Goal: Task Accomplishment & Management: Use online tool/utility

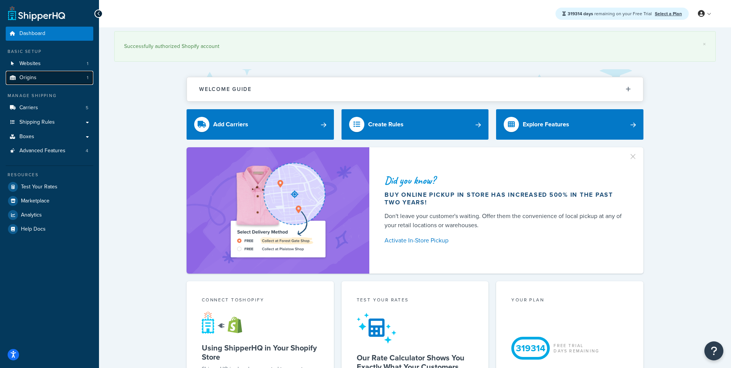
click at [57, 72] on link "Origins 1" at bounding box center [50, 78] width 88 height 14
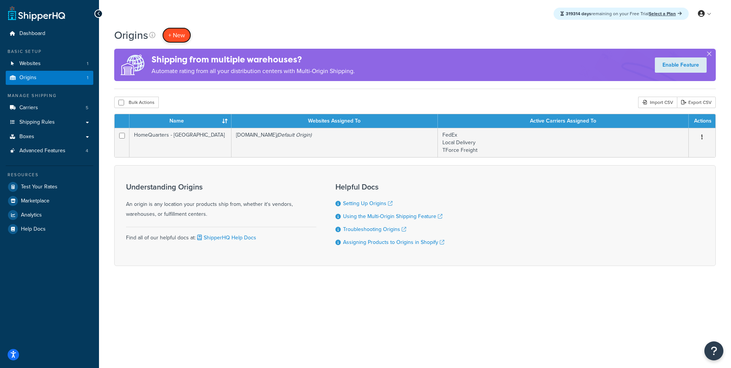
click at [181, 36] on span "+ New" at bounding box center [176, 35] width 17 height 9
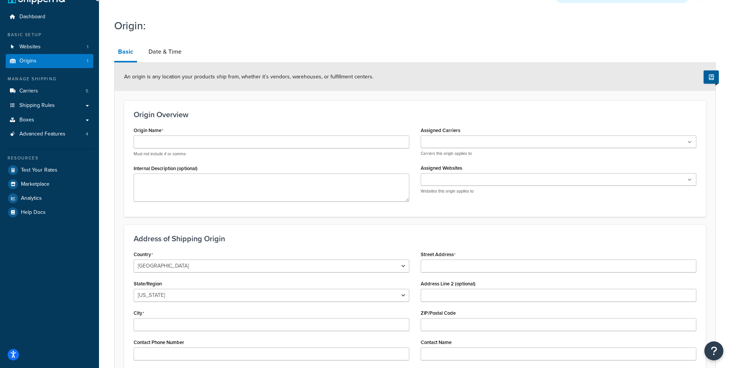
scroll to position [12, 0]
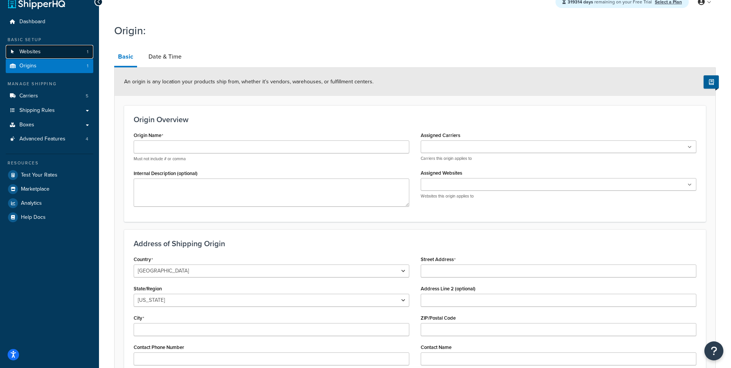
click at [80, 57] on link "Websites 1" at bounding box center [50, 52] width 88 height 14
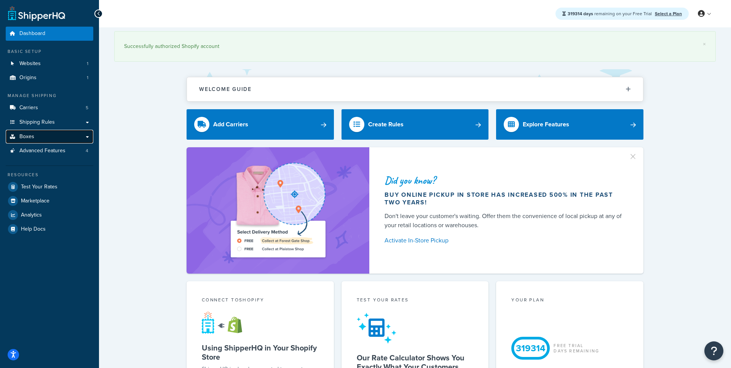
click at [64, 138] on link "Boxes" at bounding box center [50, 137] width 88 height 14
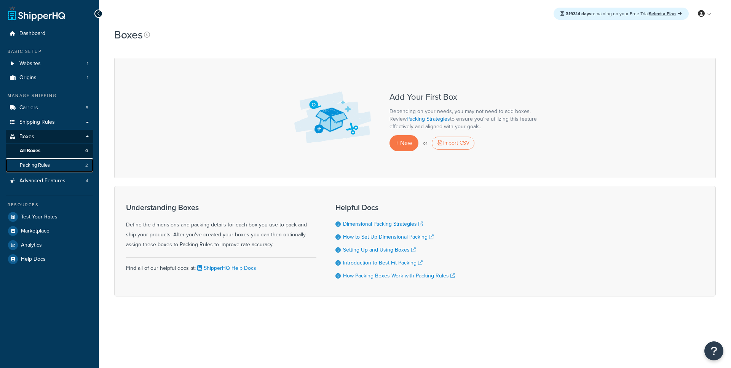
click at [44, 169] on span "Packing Rules" at bounding box center [35, 165] width 30 height 6
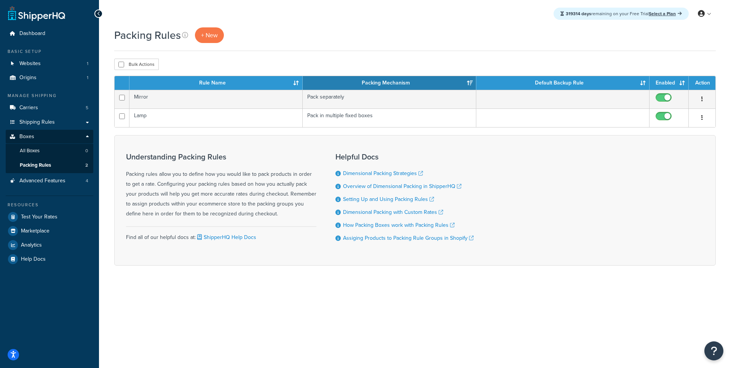
click at [296, 38] on div "Packing Rules + New" at bounding box center [415, 35] width 602 height 16
click at [62, 154] on link "All Boxes 0" at bounding box center [50, 151] width 88 height 14
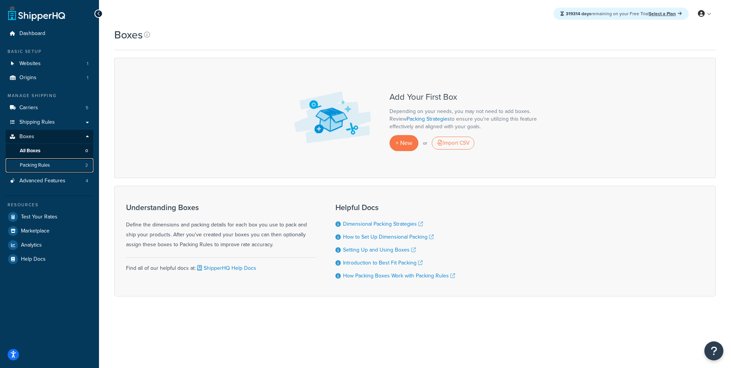
click at [70, 168] on link "Packing Rules 2" at bounding box center [50, 165] width 88 height 14
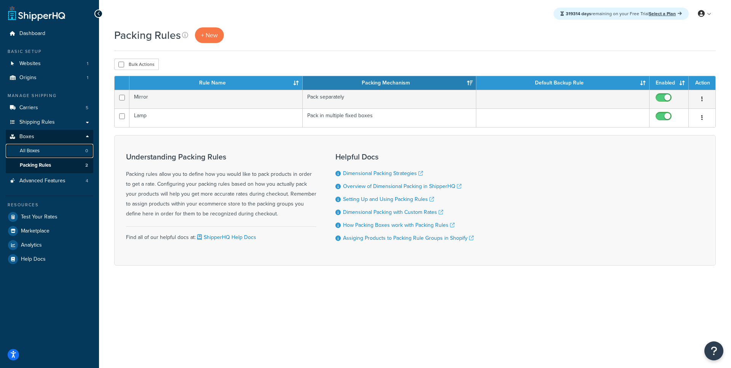
click at [51, 147] on link "All Boxes 0" at bounding box center [50, 151] width 88 height 14
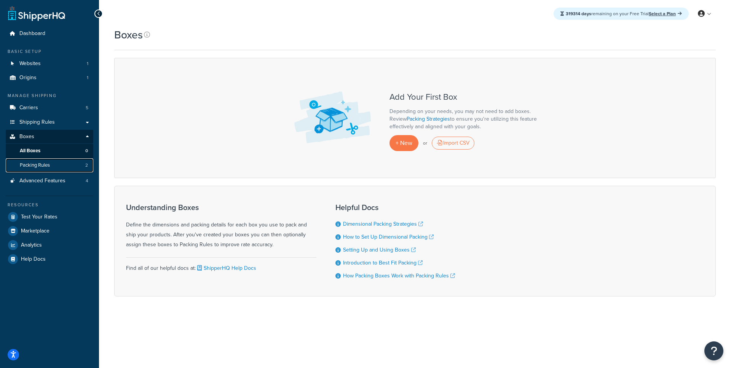
click at [65, 165] on link "Packing Rules 2" at bounding box center [50, 165] width 88 height 14
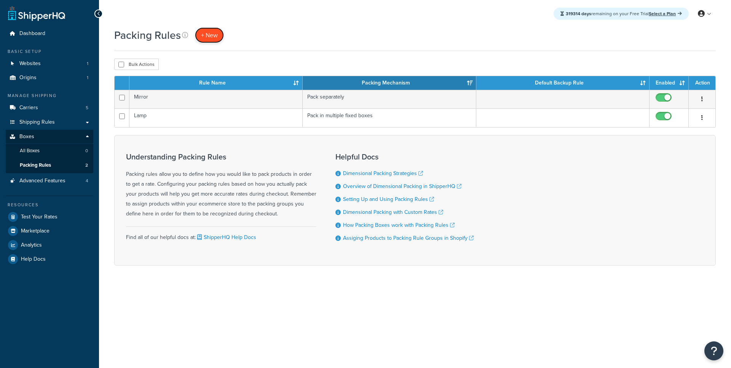
click at [221, 41] on link "+ New" at bounding box center [209, 35] width 29 height 16
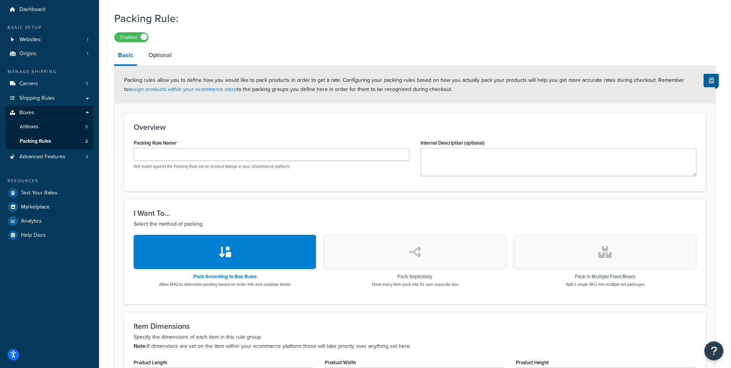
scroll to position [27, 0]
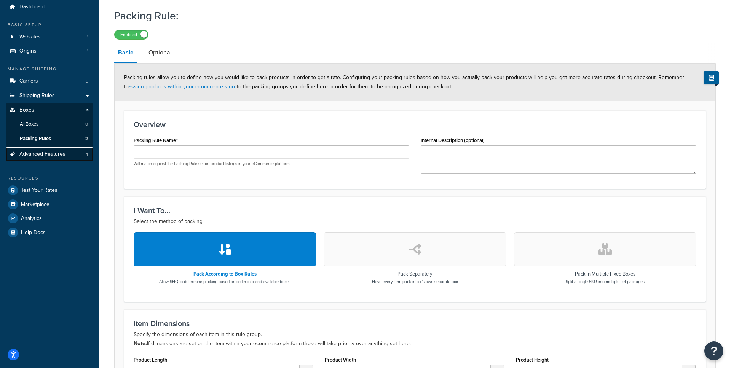
click at [54, 158] on span "Advanced Features" at bounding box center [42, 154] width 46 height 6
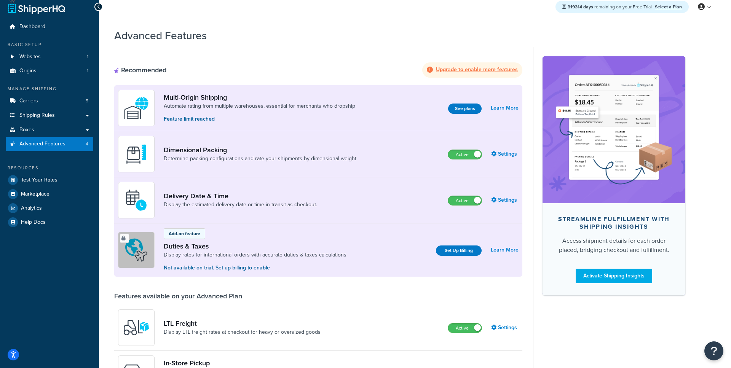
scroll to position [9, 0]
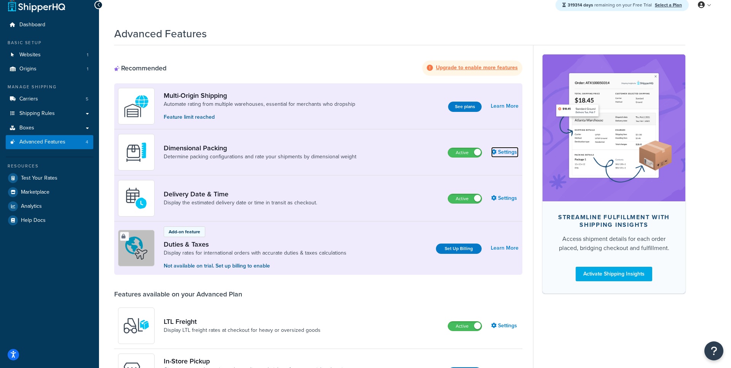
click at [503, 151] on link "Settings" at bounding box center [504, 152] width 27 height 11
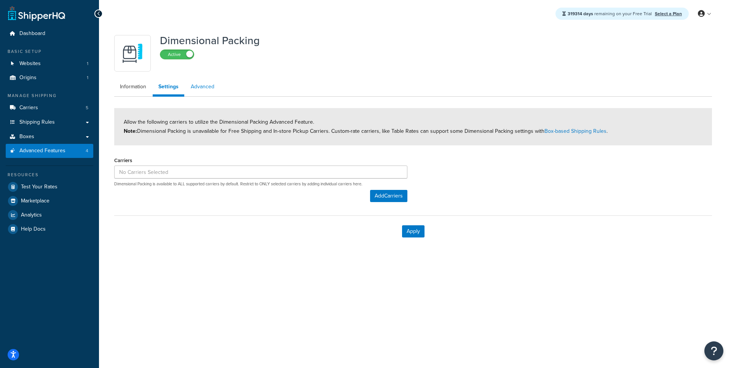
click at [198, 90] on link "Advanced" at bounding box center [202, 86] width 35 height 15
select select "false"
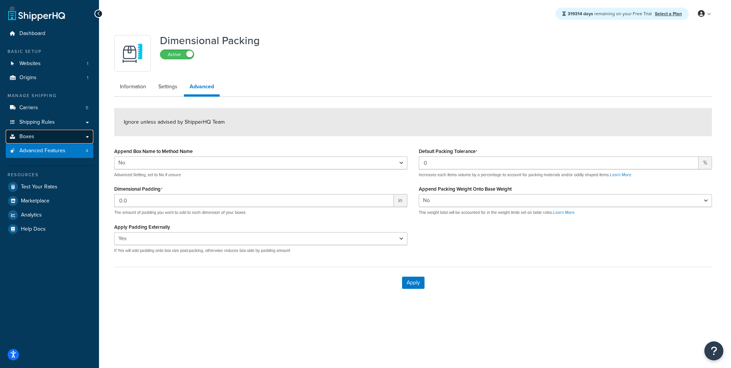
click at [50, 135] on link "Boxes" at bounding box center [50, 137] width 88 height 14
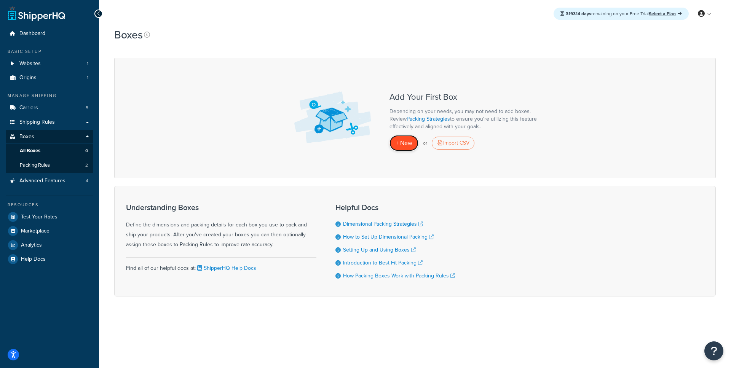
click at [409, 143] on span "+ New" at bounding box center [404, 143] width 17 height 9
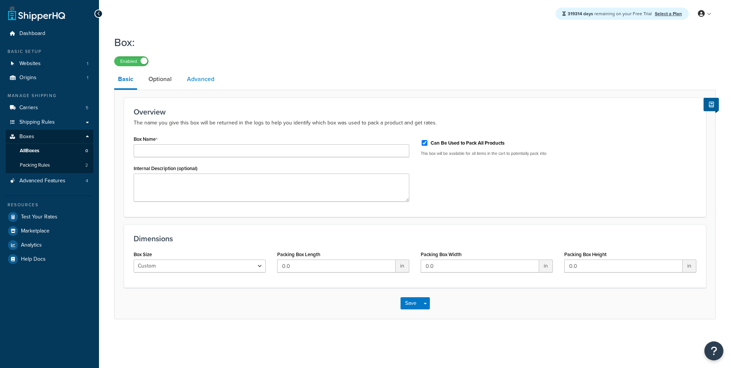
click at [202, 82] on link "Advanced" at bounding box center [200, 79] width 35 height 18
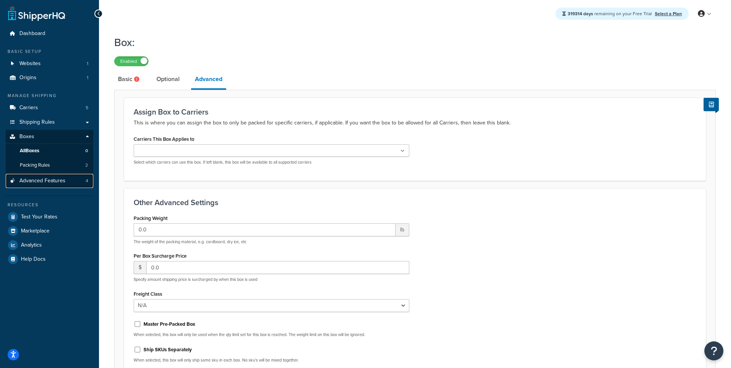
click at [40, 182] on span "Advanced Features" at bounding box center [42, 181] width 46 height 6
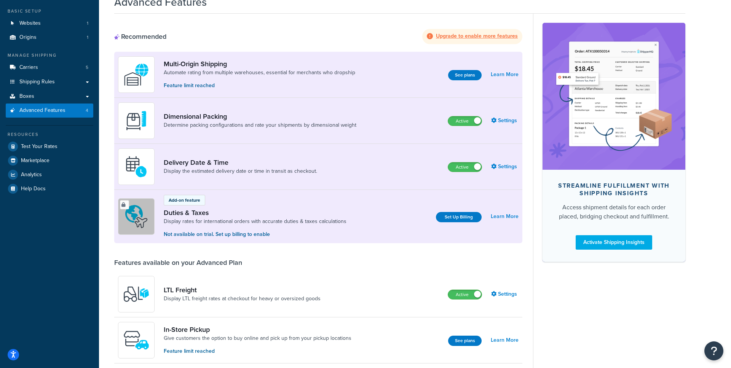
scroll to position [35, 0]
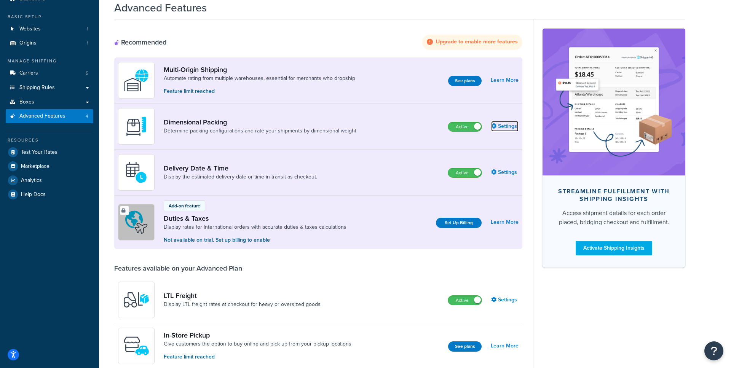
click at [502, 129] on link "Settings" at bounding box center [504, 126] width 27 height 11
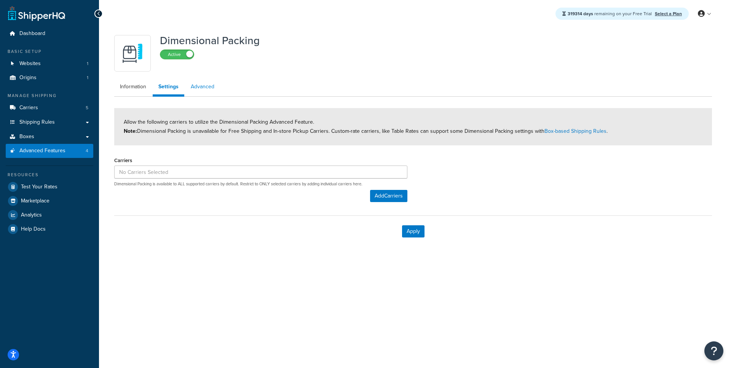
click at [210, 93] on link "Advanced" at bounding box center [202, 86] width 35 height 15
select select "false"
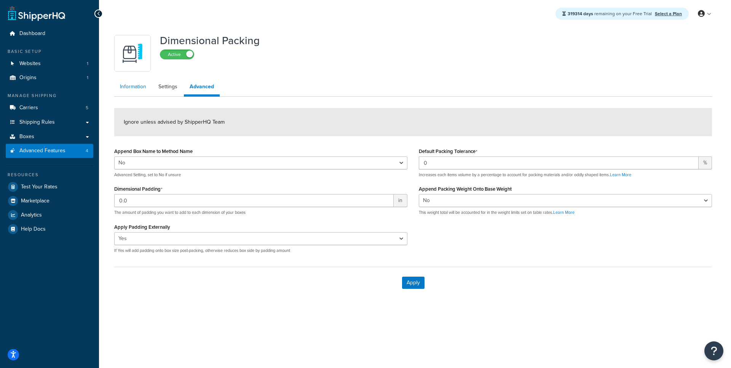
click at [150, 85] on link "Information" at bounding box center [133, 86] width 38 height 15
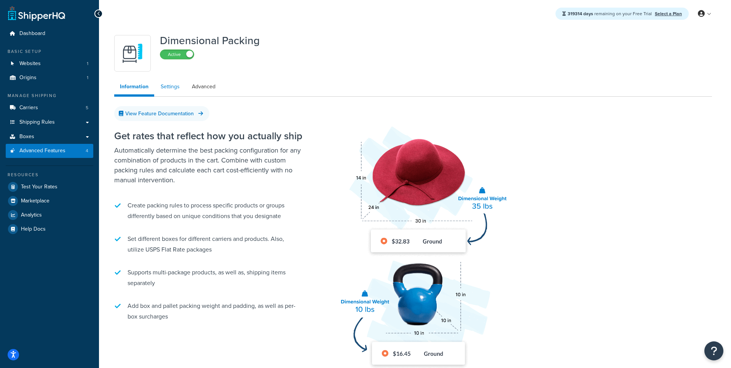
click at [175, 88] on link "Settings" at bounding box center [170, 86] width 30 height 15
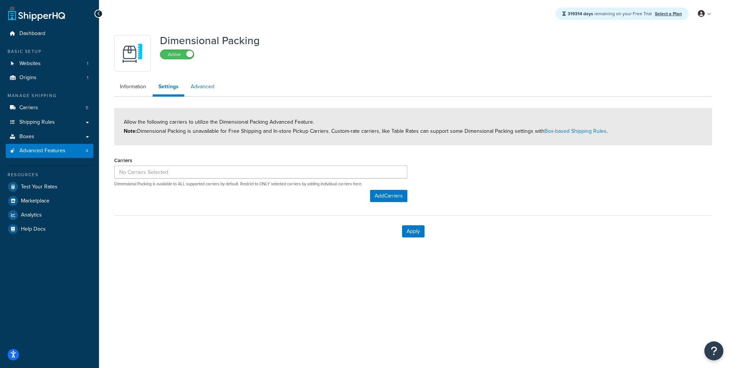
click at [212, 86] on link "Advanced" at bounding box center [202, 86] width 35 height 15
select select "false"
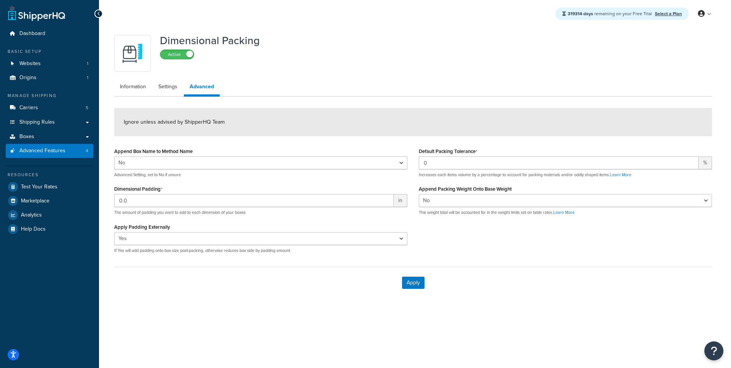
click at [343, 91] on ul "Information Settings Advanced" at bounding box center [413, 88] width 598 height 18
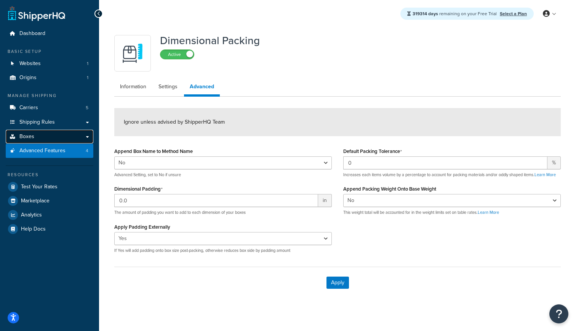
click at [49, 136] on link "Boxes" at bounding box center [50, 137] width 88 height 14
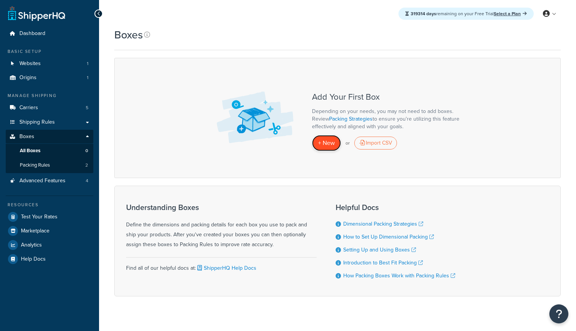
click at [329, 147] on span "+ New" at bounding box center [326, 143] width 17 height 9
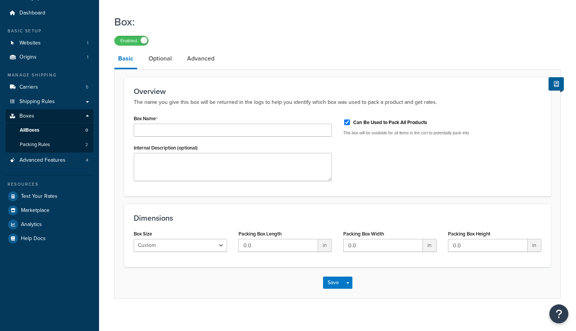
scroll to position [27, 0]
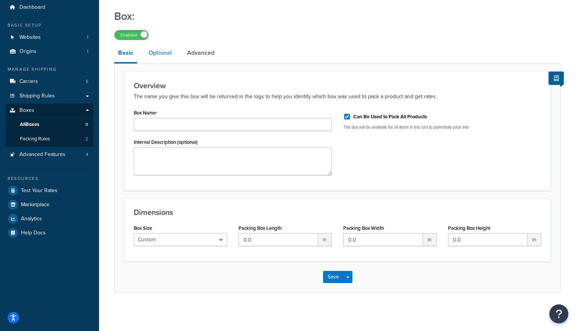
click at [168, 56] on link "Optional" at bounding box center [160, 53] width 31 height 18
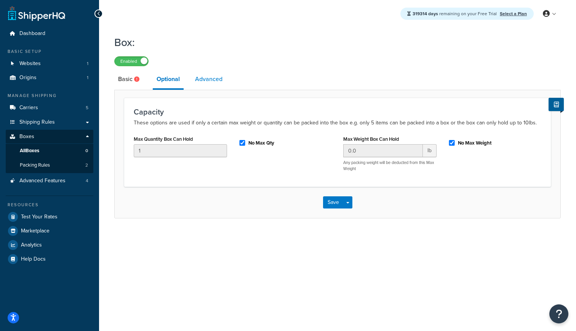
click at [209, 80] on link "Advanced" at bounding box center [208, 79] width 35 height 18
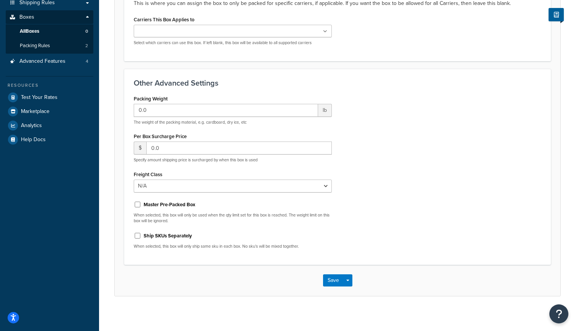
scroll to position [124, 0]
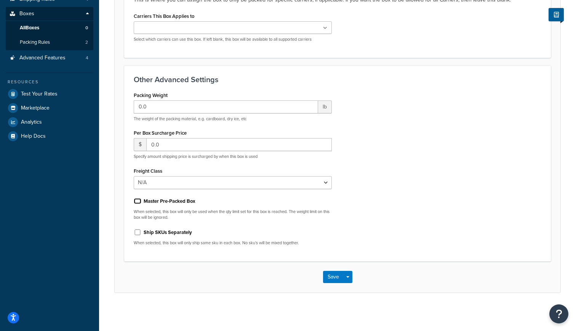
click at [138, 202] on input "Master Pre-Packed Box" at bounding box center [138, 201] width 8 height 6
checkbox input "true"
click at [443, 165] on div "Packing Weight 0.0 lb The weight of the packing material, e.g. cardboard, dry i…" at bounding box center [337, 171] width 419 height 162
click at [63, 45] on link "Packing Rules 2" at bounding box center [50, 42] width 88 height 14
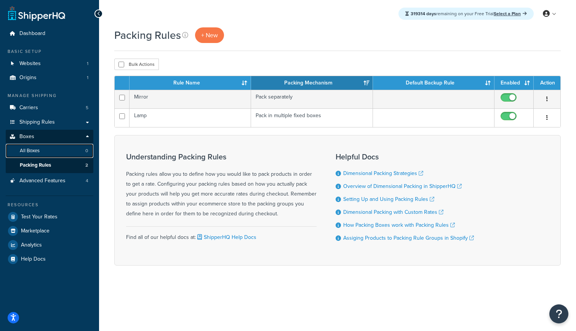
click at [79, 149] on link "All Boxes 0" at bounding box center [50, 151] width 88 height 14
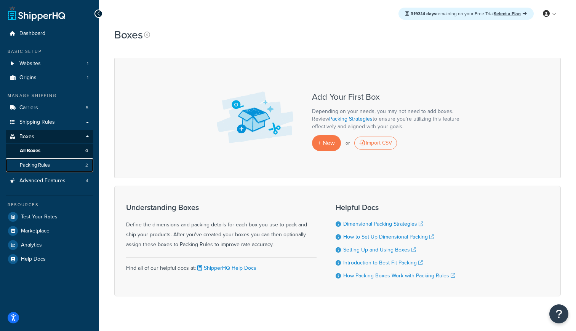
click at [45, 165] on span "Packing Rules" at bounding box center [35, 165] width 30 height 6
